Goal: Transaction & Acquisition: Purchase product/service

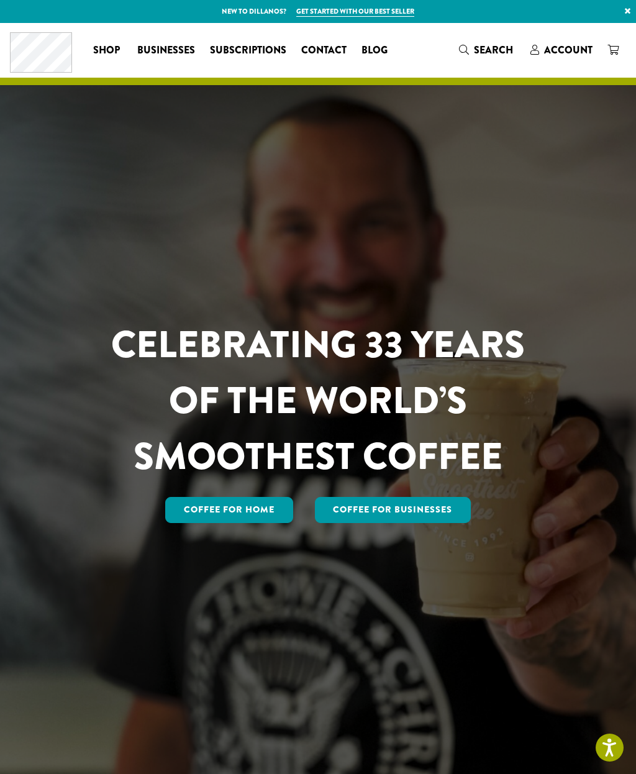
click at [411, 523] on link "Coffee For Businesses" at bounding box center [393, 510] width 157 height 26
click at [214, 523] on link "Coffee for Home" at bounding box center [229, 510] width 128 height 26
click at [212, 523] on link "Coffee for Home" at bounding box center [229, 510] width 128 height 26
click at [204, 523] on link "Coffee for Home" at bounding box center [229, 510] width 128 height 26
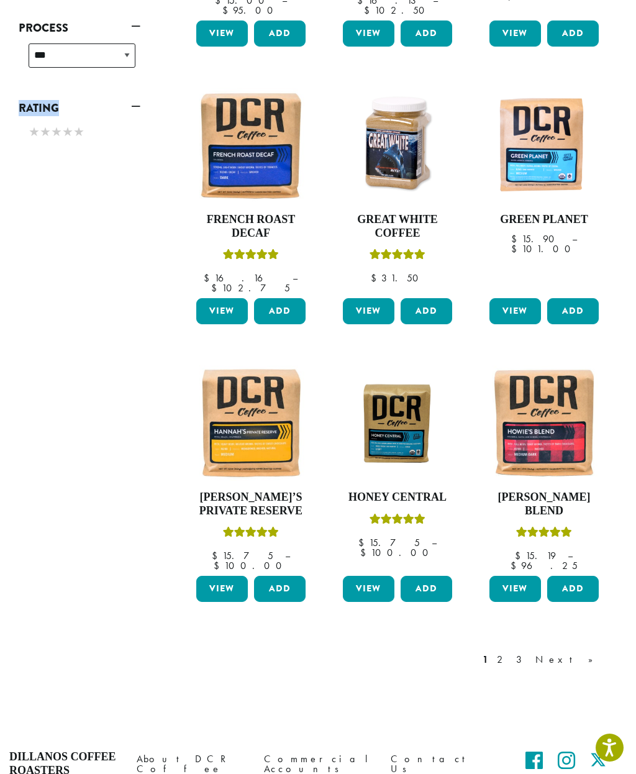
scroll to position [719, 0]
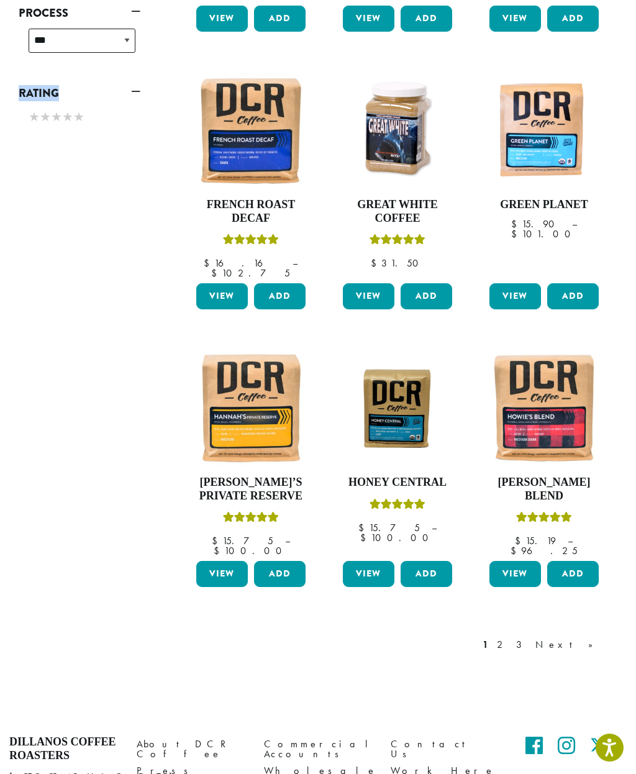
click at [591, 637] on link "Next »" at bounding box center [568, 644] width 71 height 15
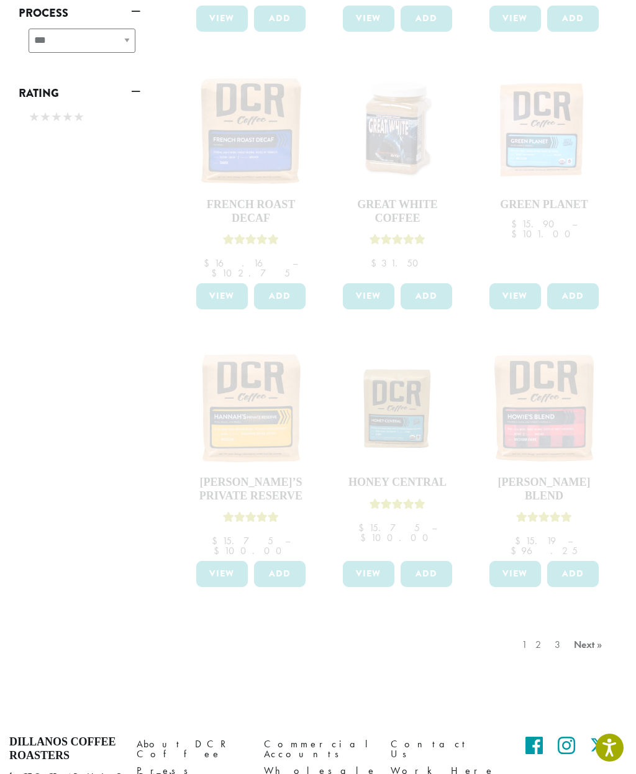
click at [547, 628] on div "1 2 3 Next »" at bounding box center [563, 657] width 89 height 58
click at [549, 628] on div "1 2 3 Next »" at bounding box center [563, 657] width 89 height 58
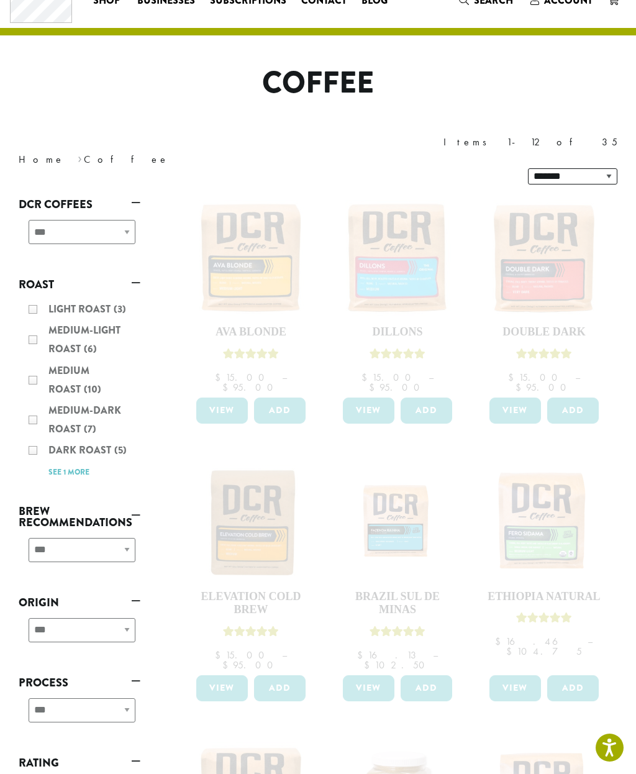
scroll to position [49, 0]
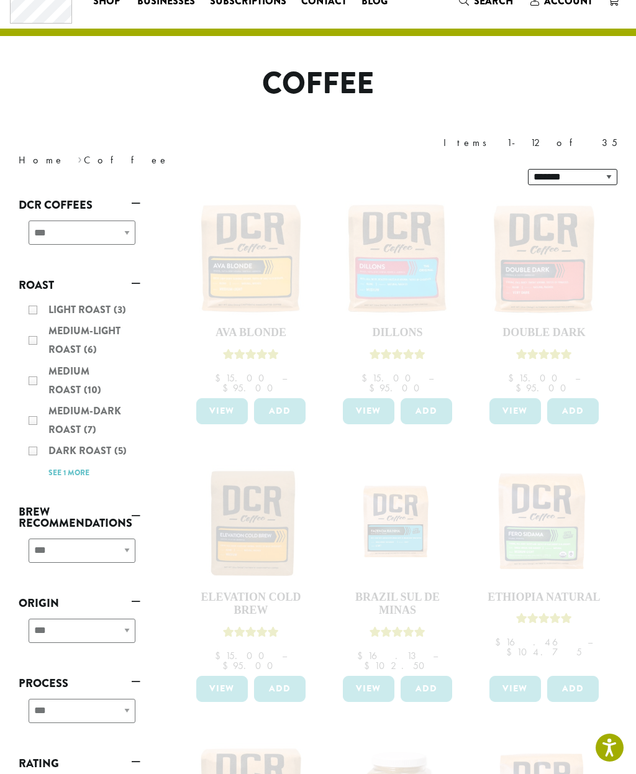
click at [542, 295] on div at bounding box center [398, 734] width 440 height 1098
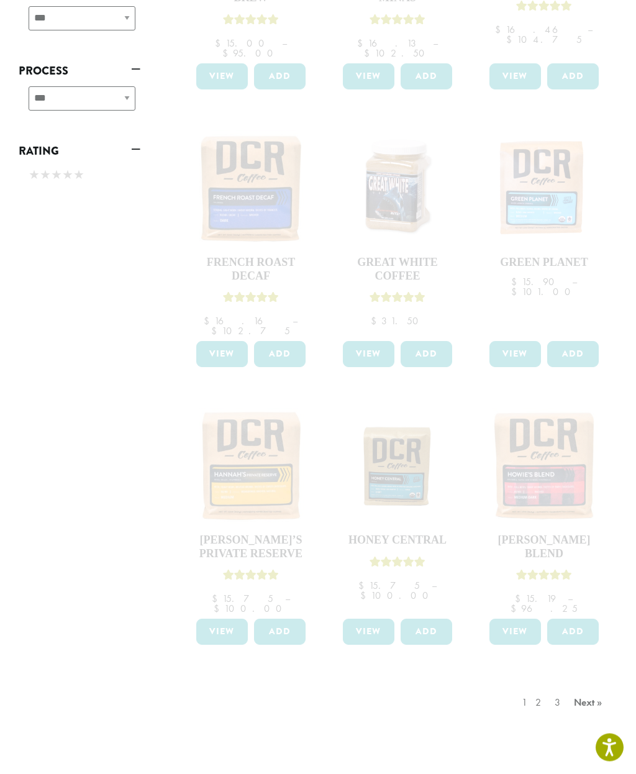
scroll to position [664, 0]
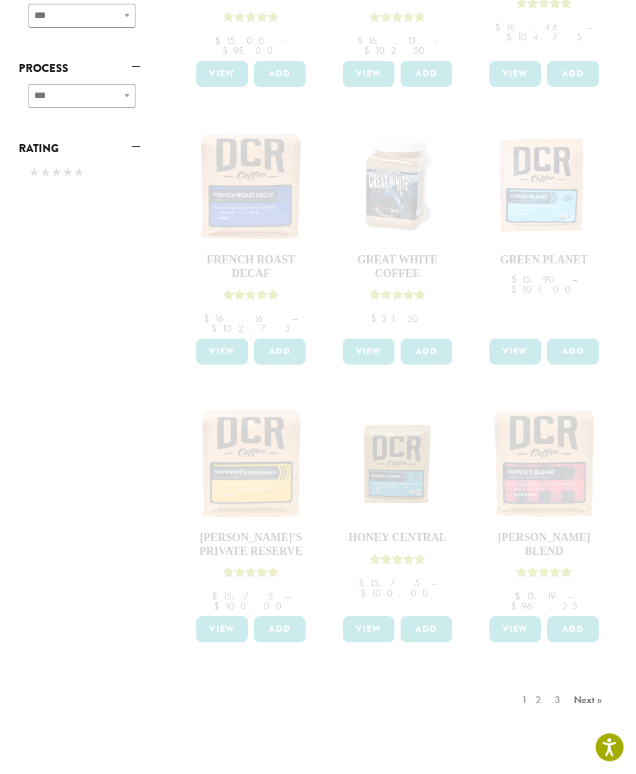
click at [550, 684] on div "1 2 3 Next »" at bounding box center [563, 713] width 89 height 58
click at [548, 684] on div "1 2 3 Next »" at bounding box center [563, 713] width 89 height 58
click at [587, 684] on div "1 2 3 Next »" at bounding box center [563, 713] width 89 height 58
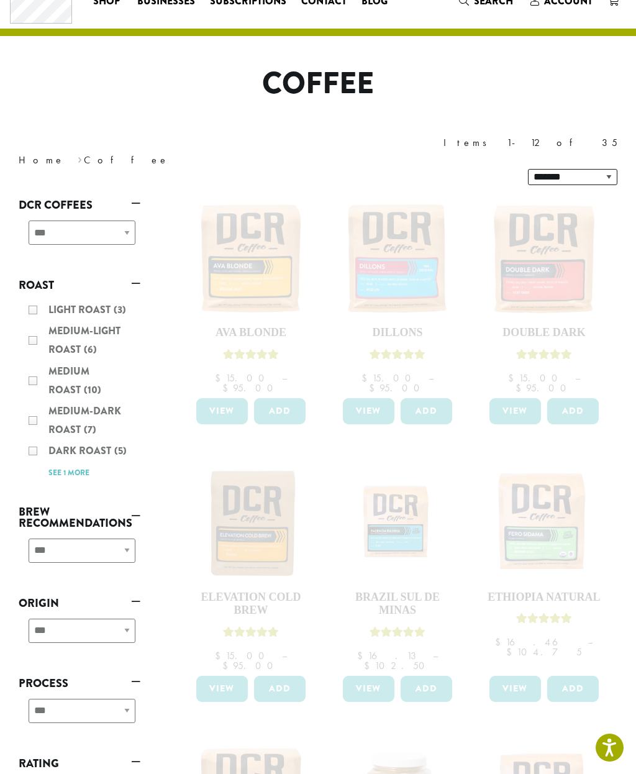
scroll to position [0, 0]
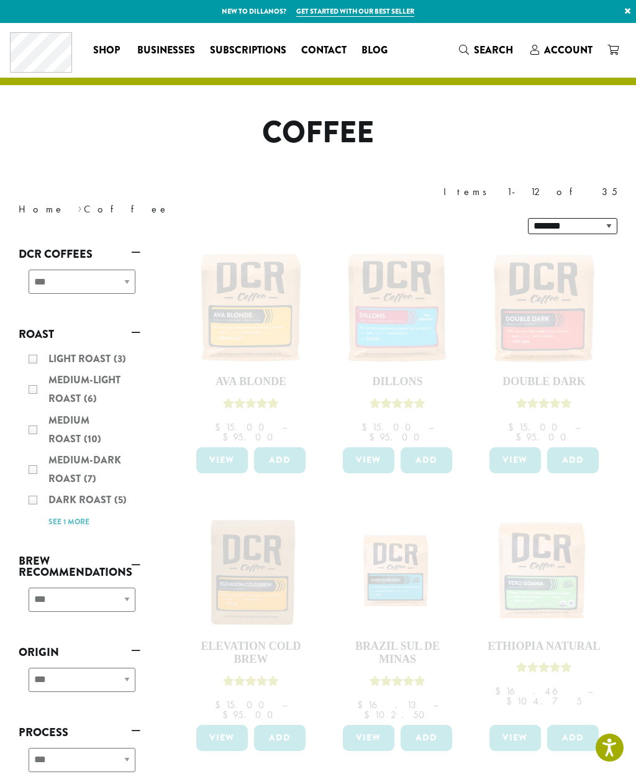
click at [39, 434] on div "Light Roast (3) Medium-Light Roast (6) Medium Roast (10) Medium-Dark Roast (7) …" at bounding box center [80, 440] width 122 height 191
click at [39, 436] on div "Light Roast (3) Medium-Light Roast (6) Medium Roast (10) Medium-Dark Roast (7) …" at bounding box center [80, 440] width 122 height 191
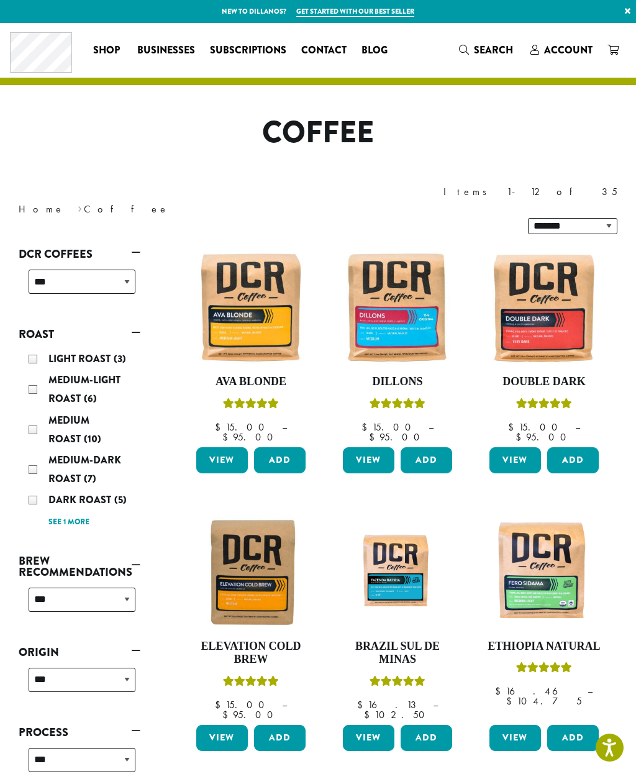
click at [39, 451] on div "Medium-Dark Roast (7)" at bounding box center [82, 469] width 107 height 37
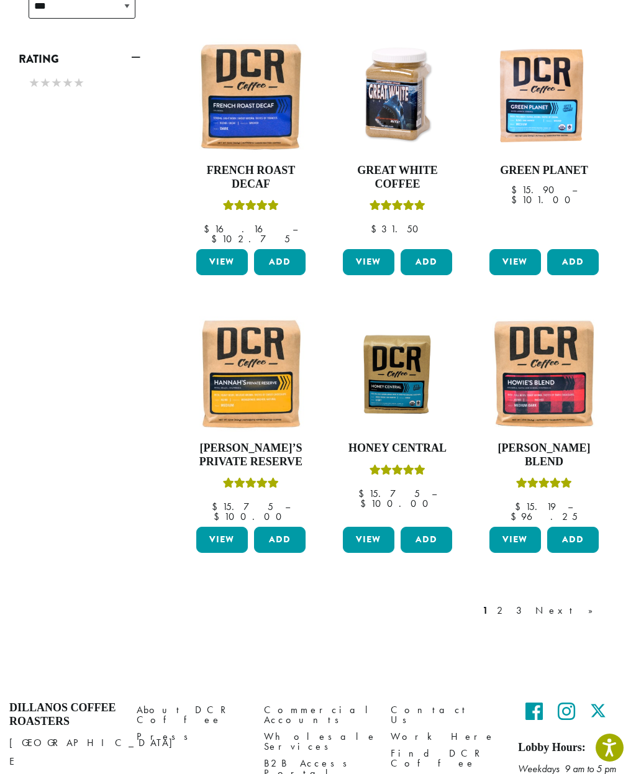
scroll to position [754, 0]
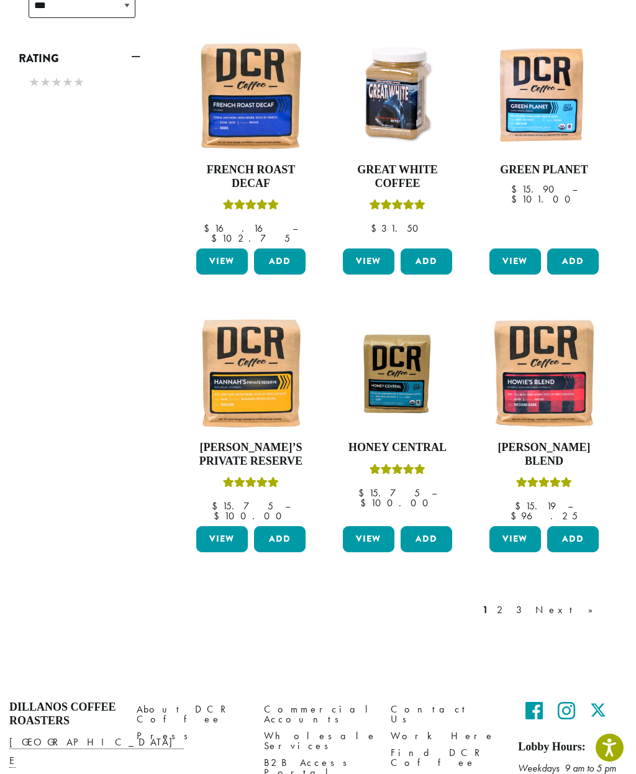
click at [510, 603] on link "2" at bounding box center [503, 610] width 16 height 15
